Goal: Task Accomplishment & Management: Use online tool/utility

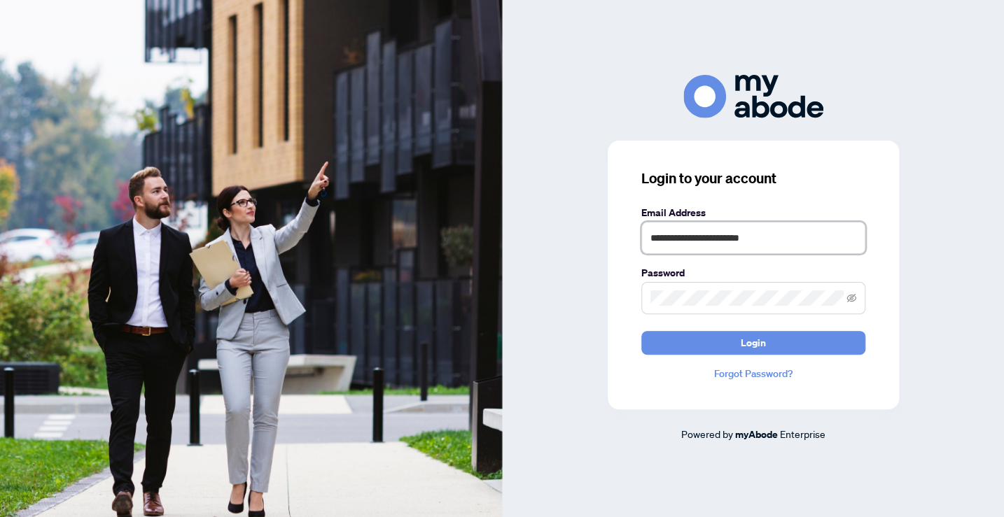
type input "**********"
click at [753, 342] on button "Login" at bounding box center [753, 343] width 224 height 24
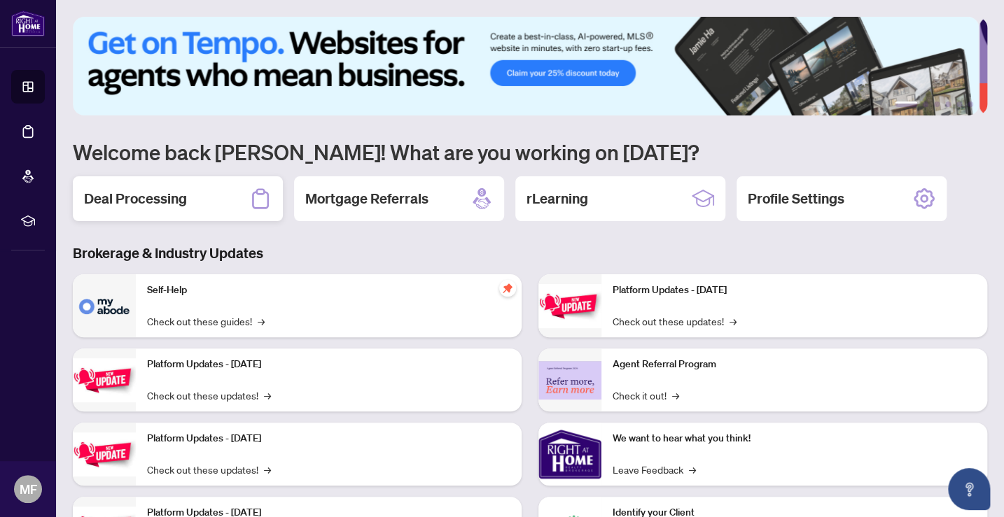
click at [176, 195] on h2 "Deal Processing" at bounding box center [135, 199] width 103 height 20
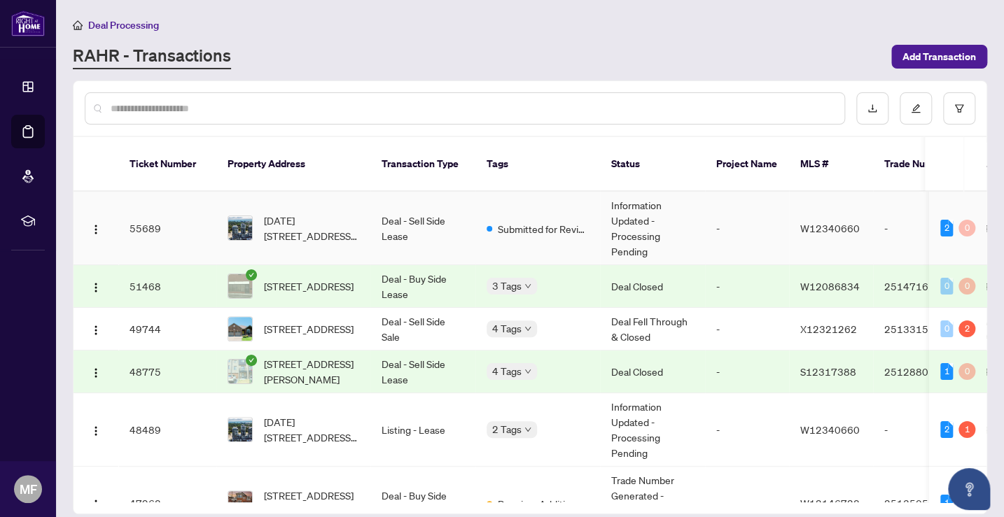
click at [433, 205] on td "Deal - Sell Side Lease" at bounding box center [422, 229] width 105 height 74
